Goal: Task Accomplishment & Management: Manage account settings

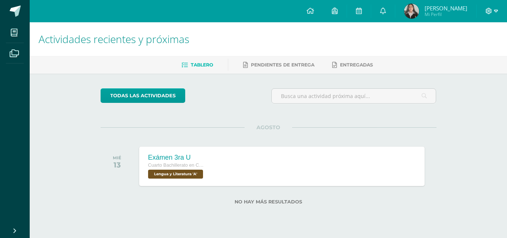
click at [489, 13] on icon at bounding box center [489, 11] width 7 height 7
click at [455, 51] on link "Cerrar sesión" at bounding box center [468, 50] width 59 height 11
